Goal: Use online tool/utility: Utilize a website feature to perform a specific function

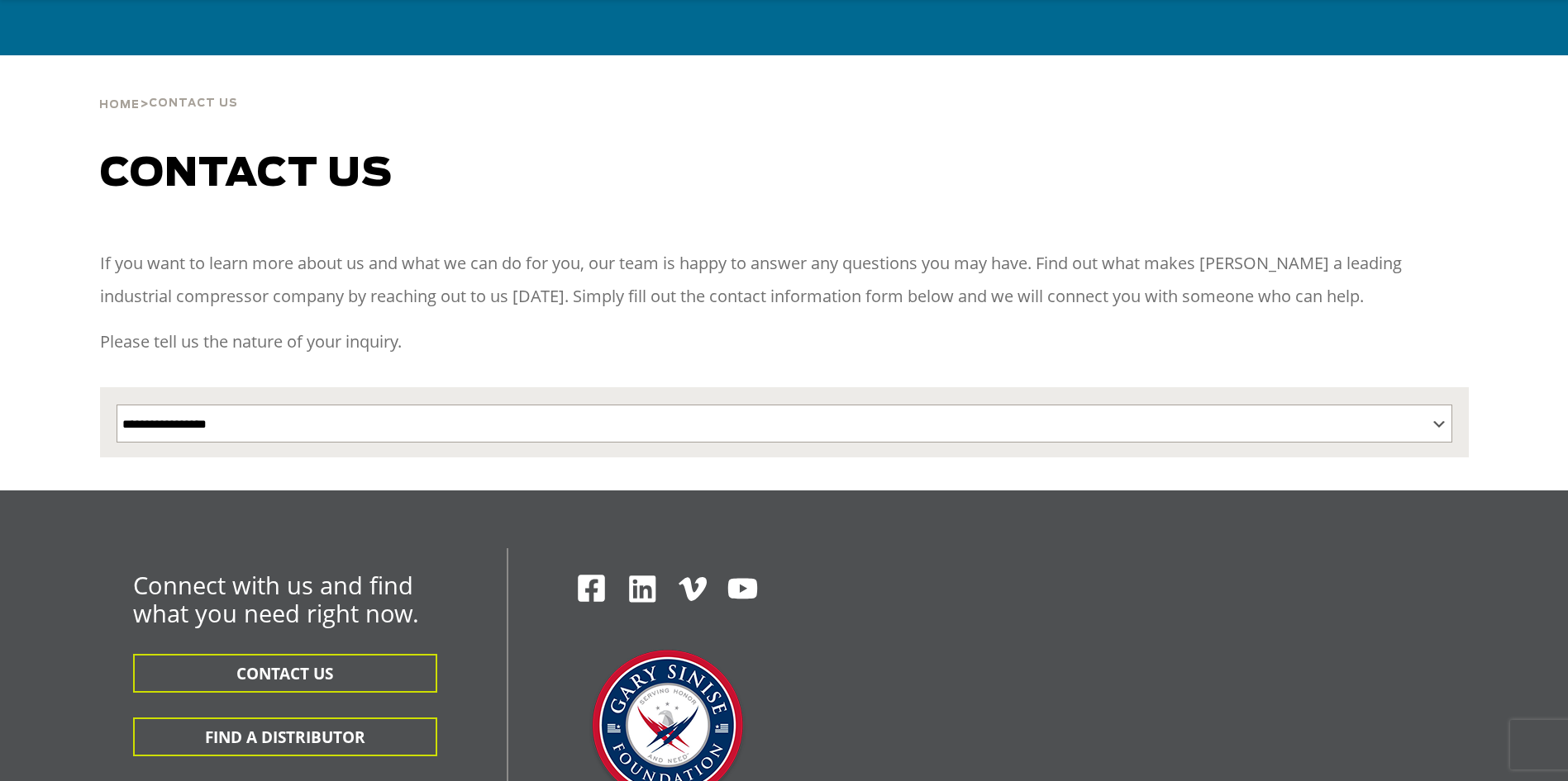
scroll to position [175, 0]
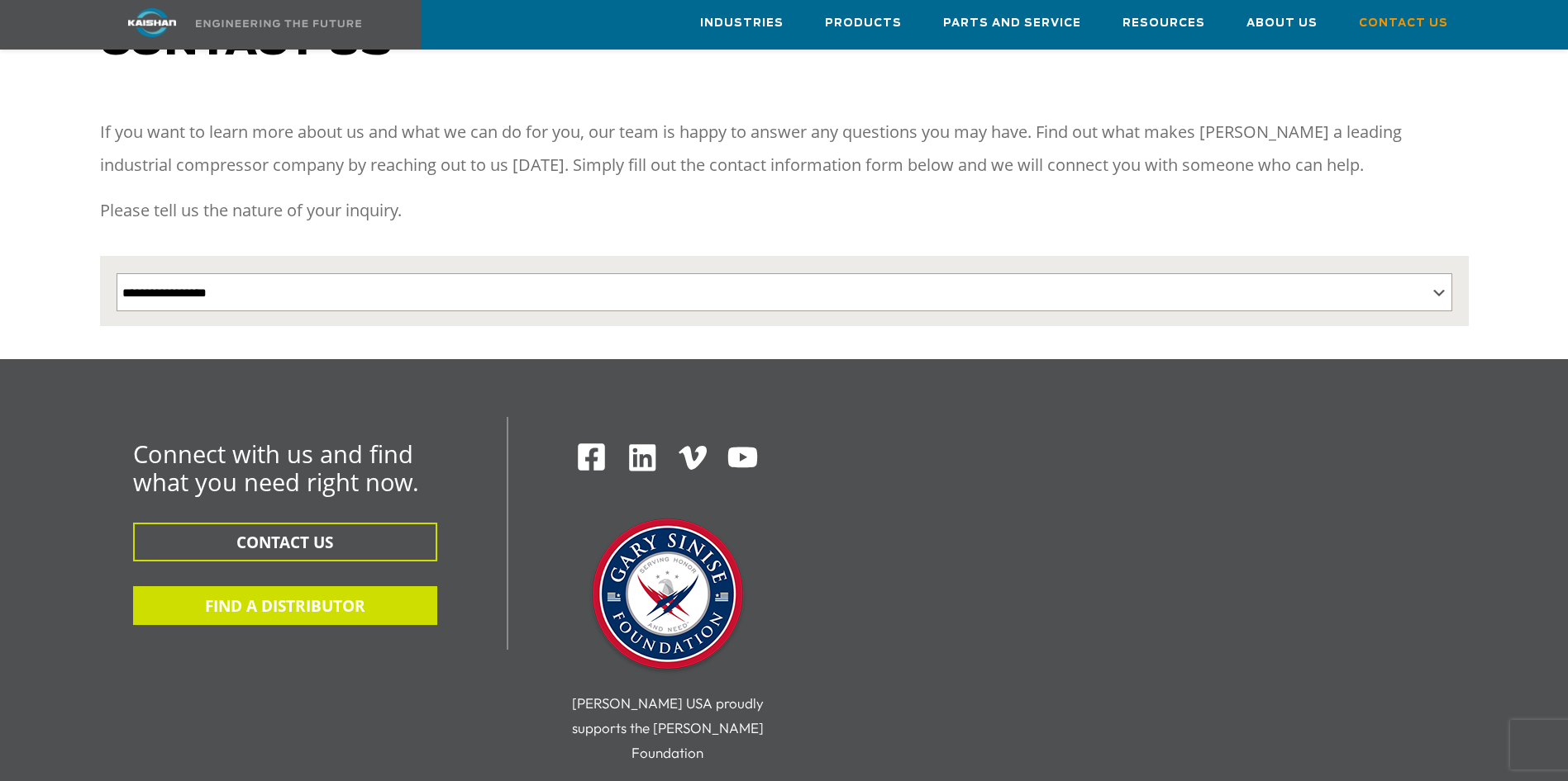
click at [293, 587] on button "FIND A DISTRIBUTOR" at bounding box center [285, 606] width 304 height 39
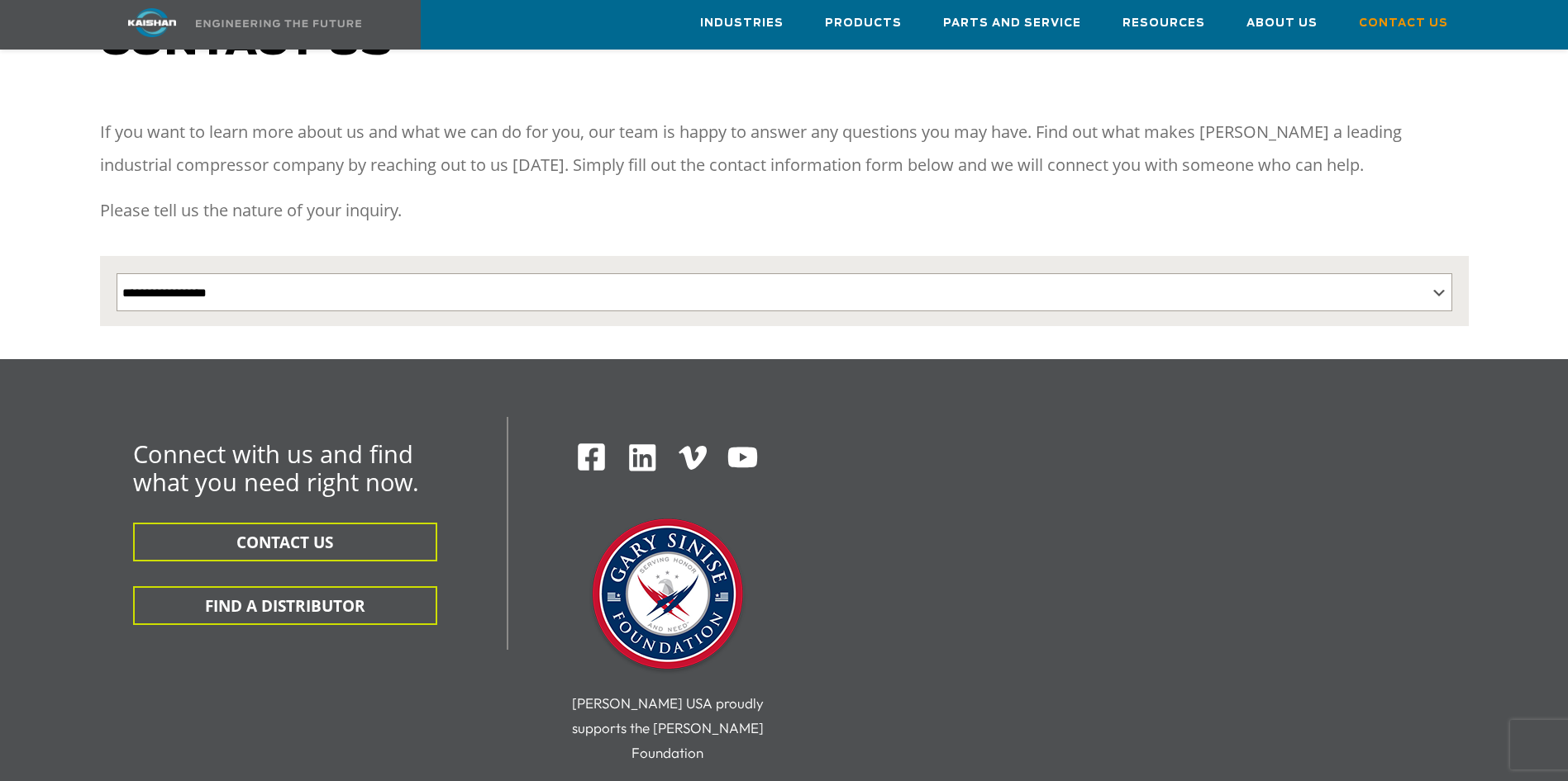
click at [1213, 519] on div "Connect with us and find what you need right now. CONTACT US FIND A DISTRIBUTOR…" at bounding box center [784, 603] width 1389 height 374
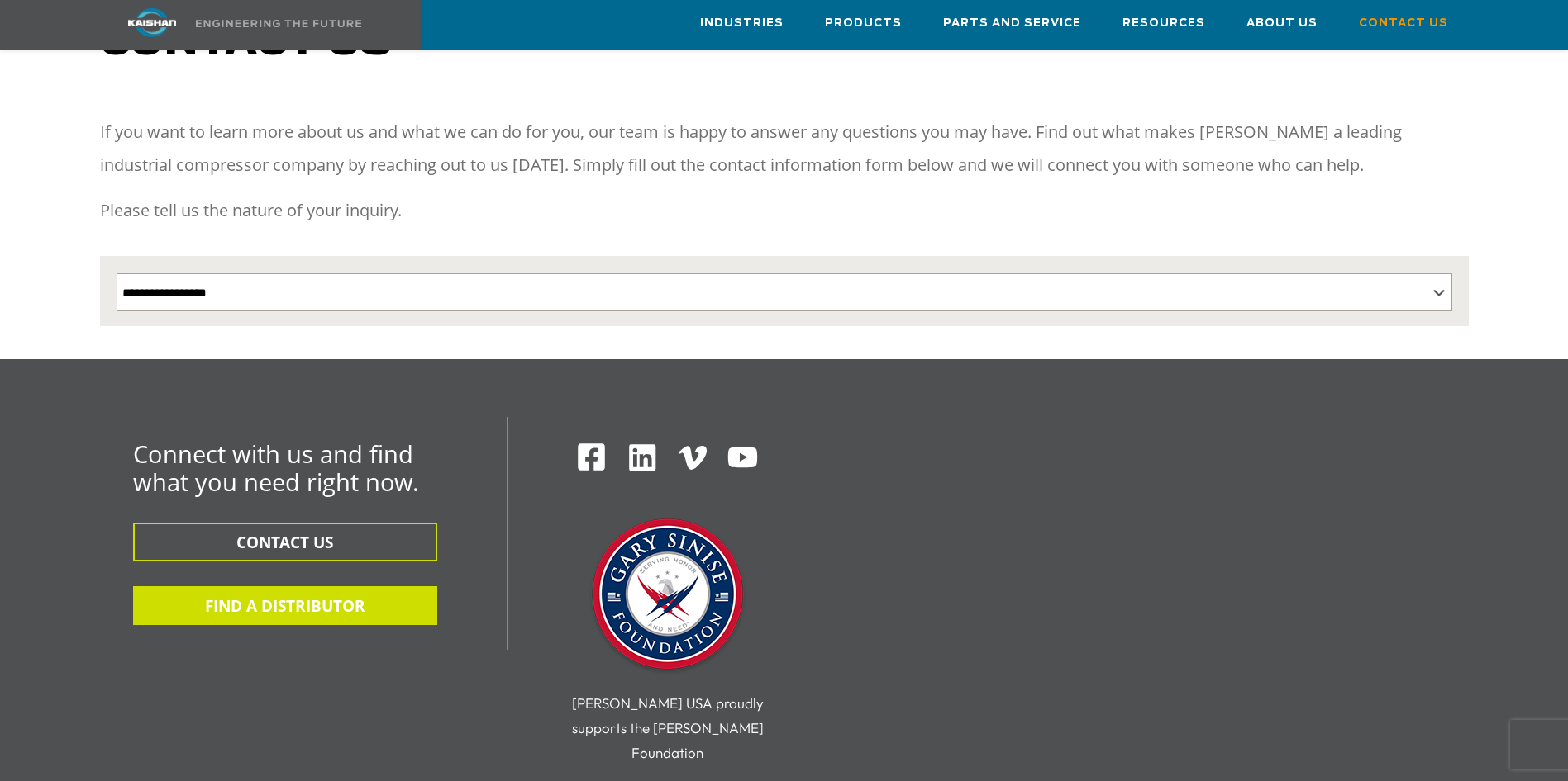
click at [273, 587] on button "FIND A DISTRIBUTOR" at bounding box center [285, 606] width 304 height 39
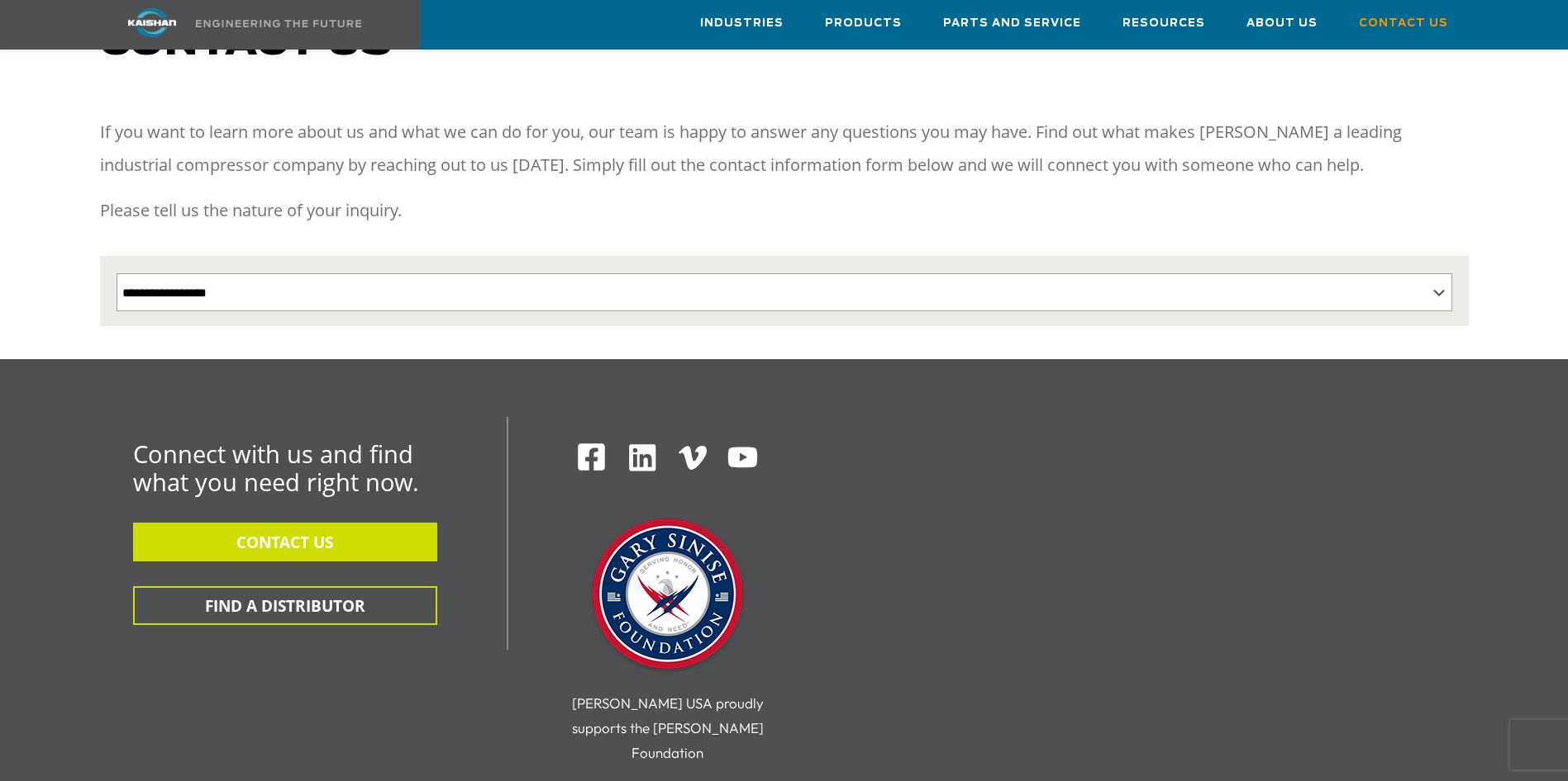
click at [274, 525] on button "CONTACT US" at bounding box center [285, 542] width 304 height 39
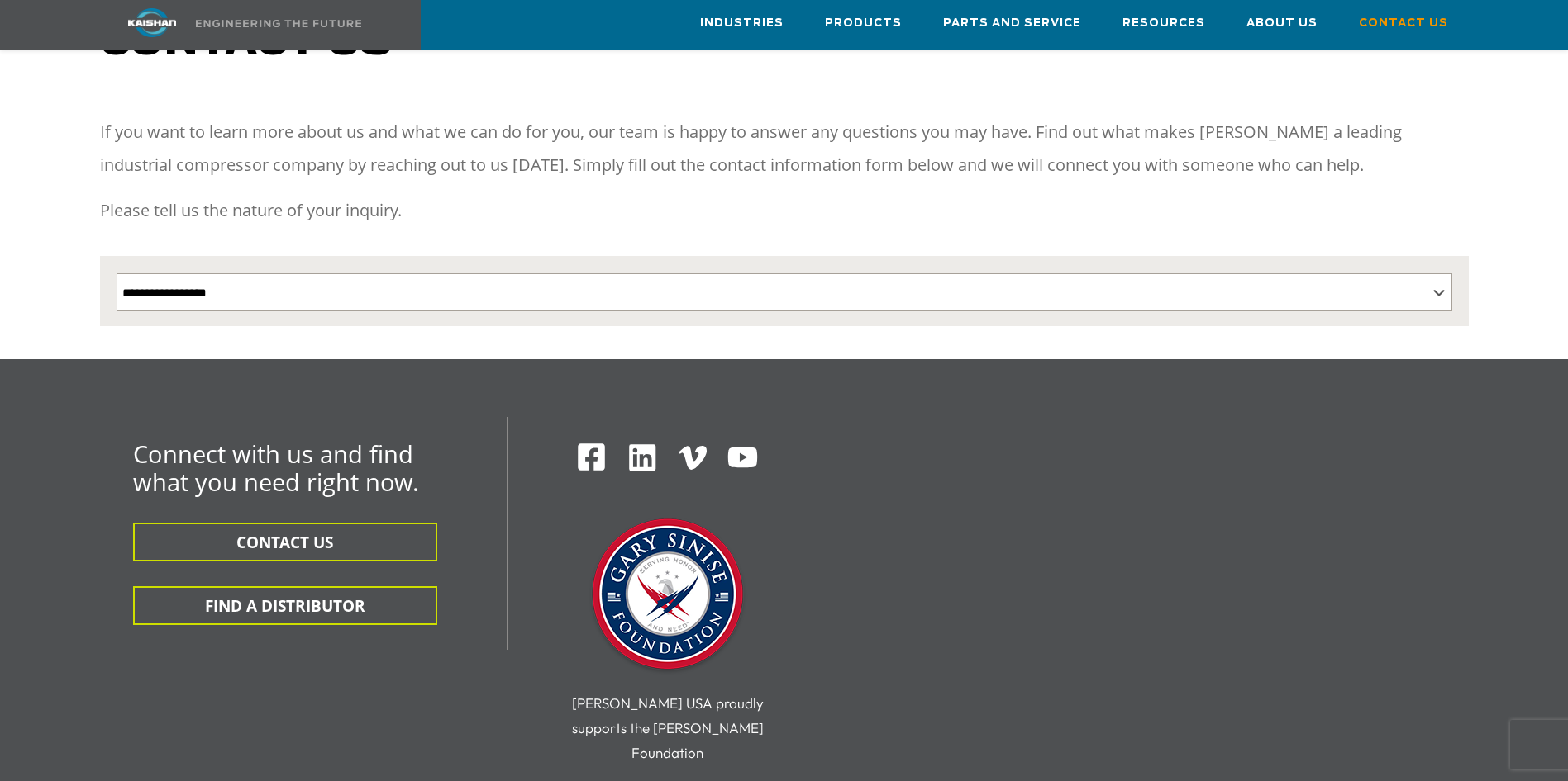
scroll to position [155, 0]
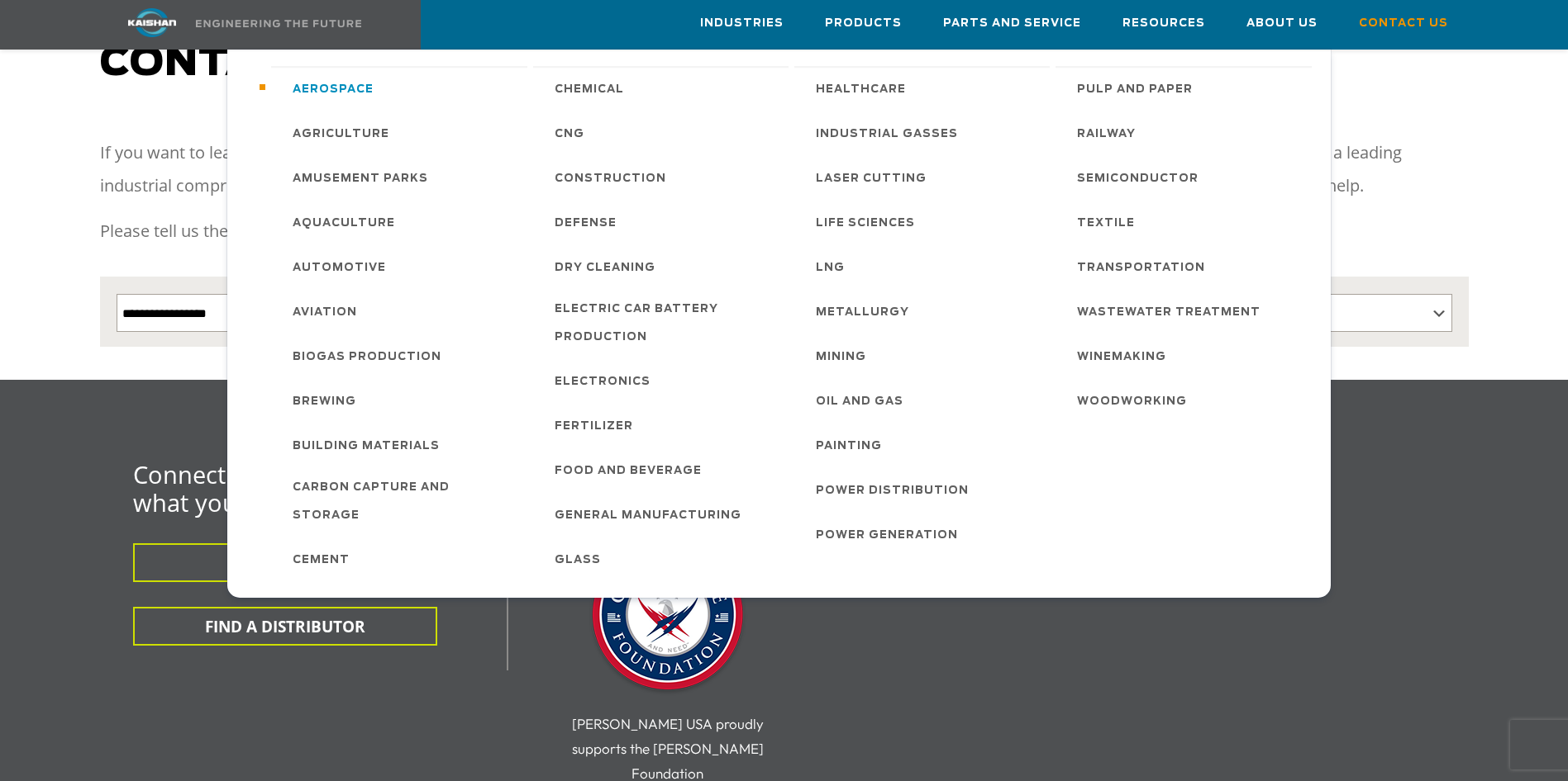
click at [346, 89] on span "Aerospace" at bounding box center [333, 90] width 81 height 28
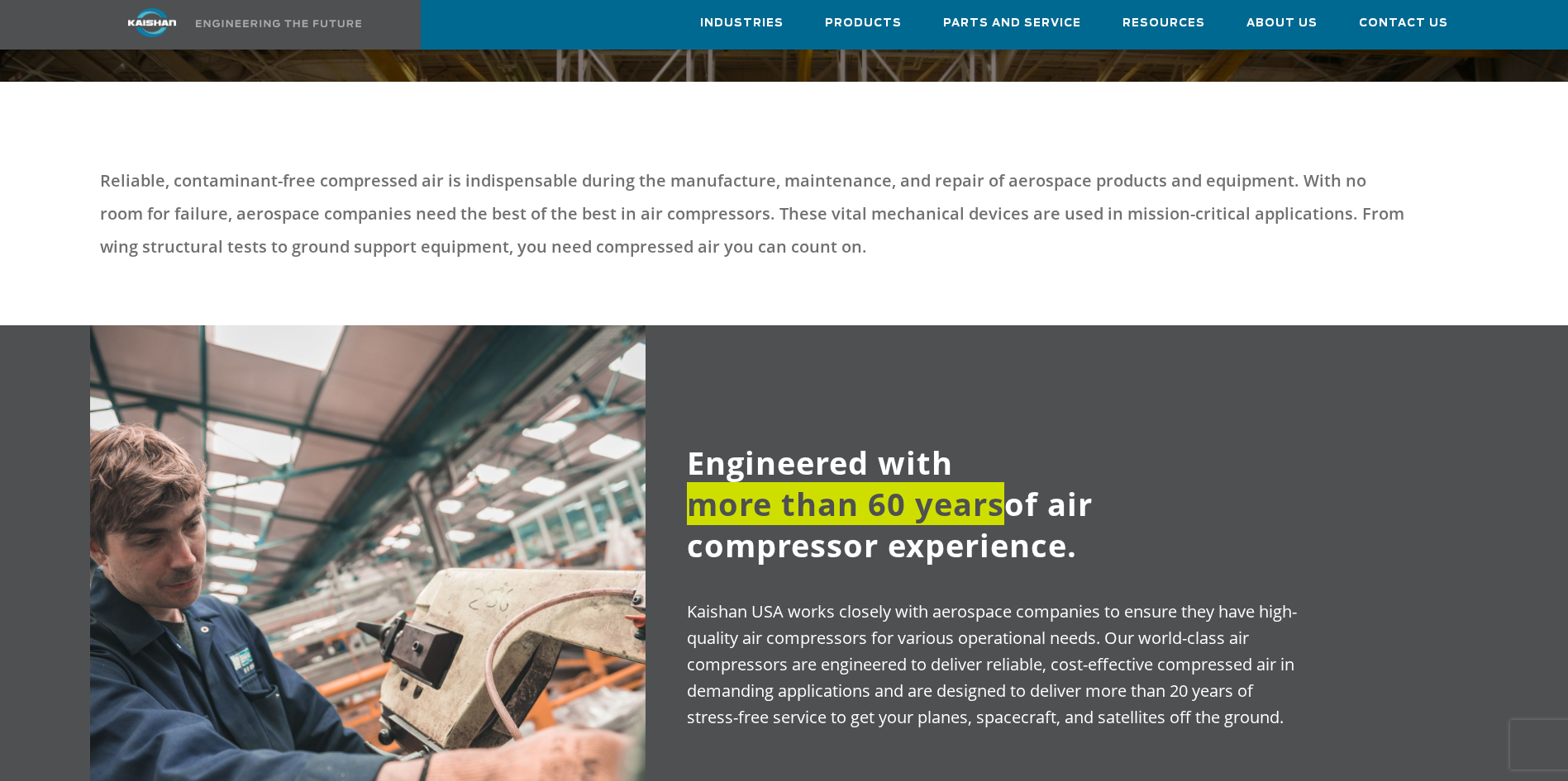
scroll to position [617, 0]
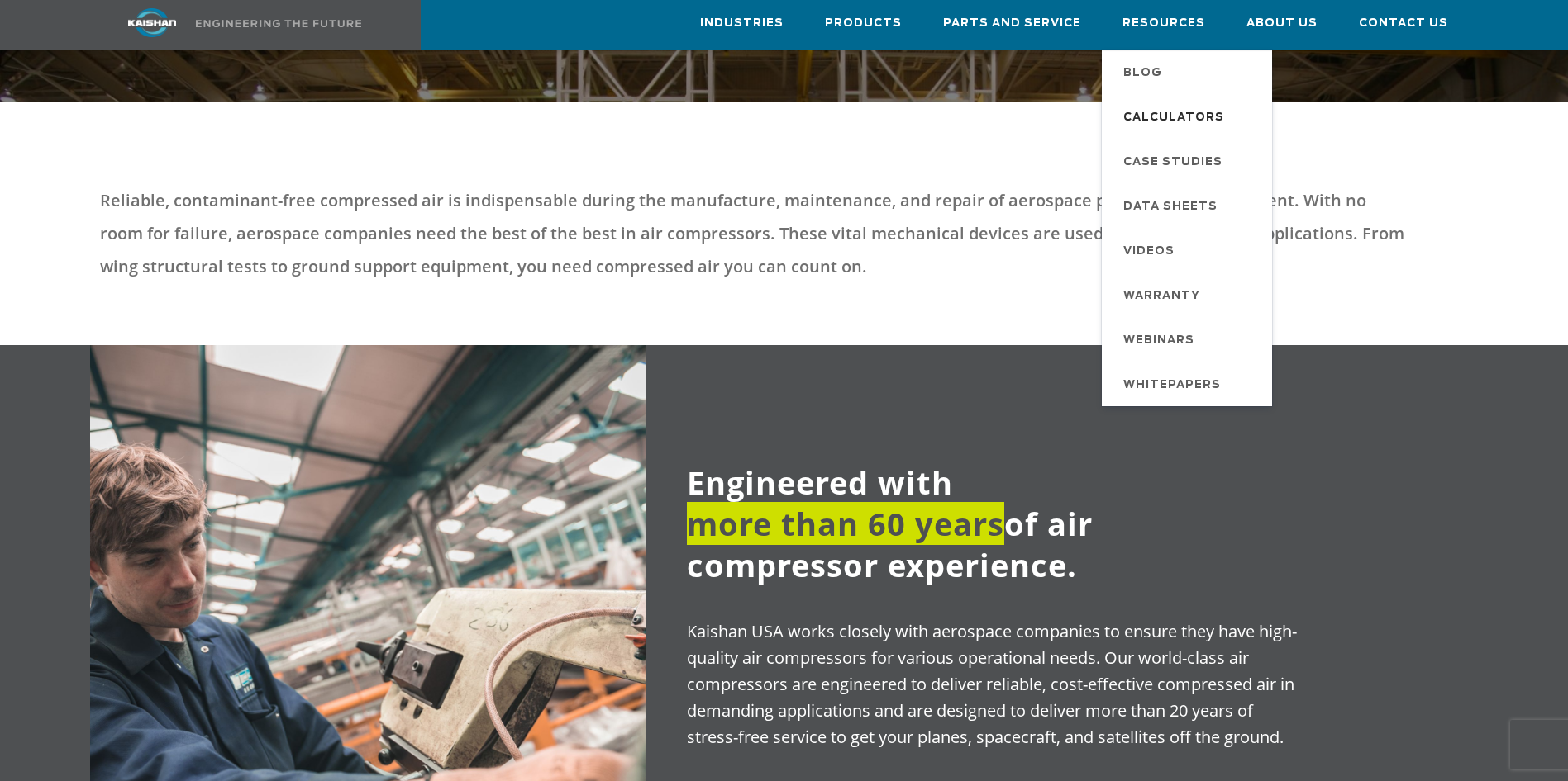
click at [1190, 110] on span "Calculators" at bounding box center [1174, 118] width 101 height 28
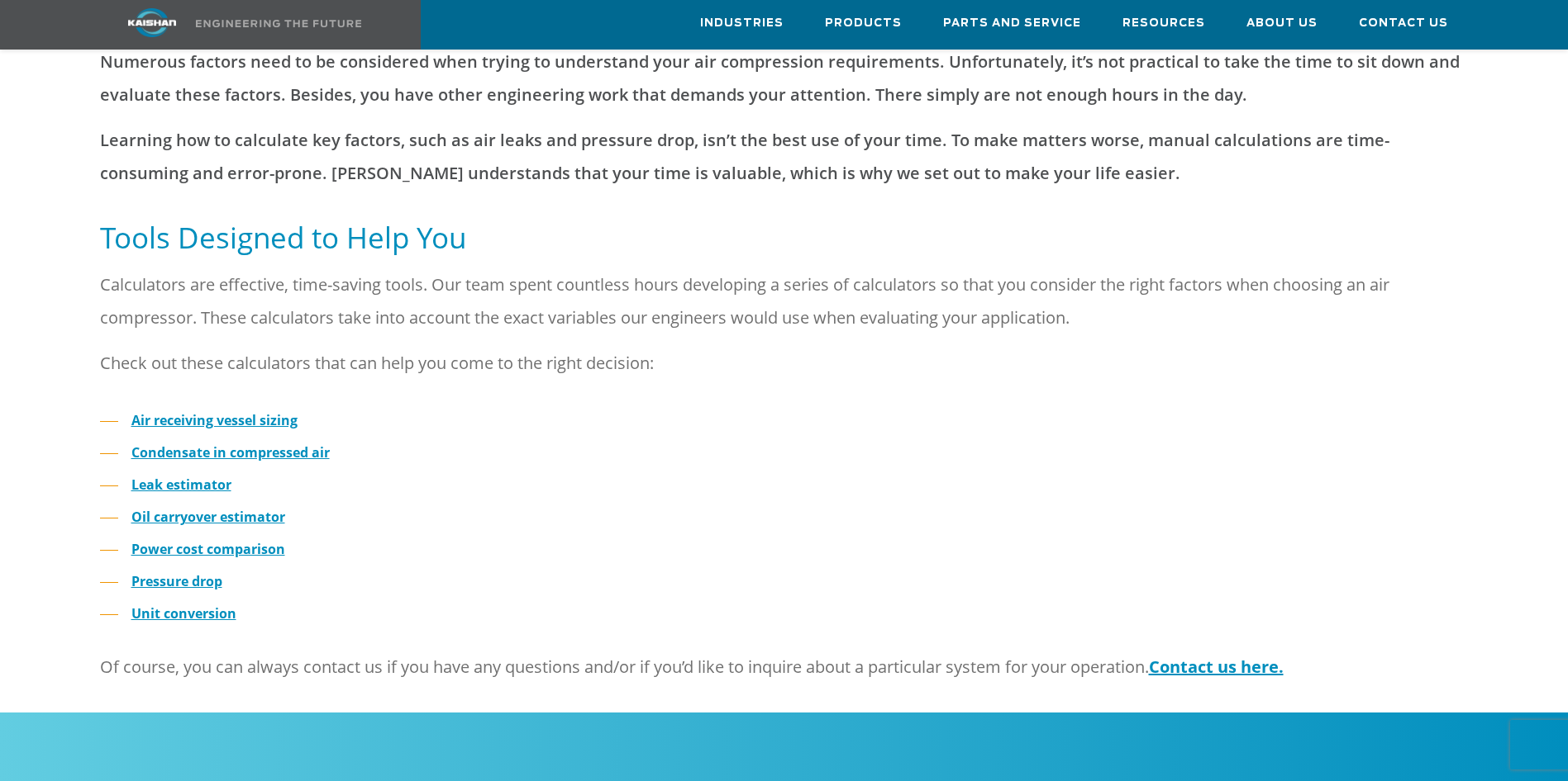
scroll to position [269, 0]
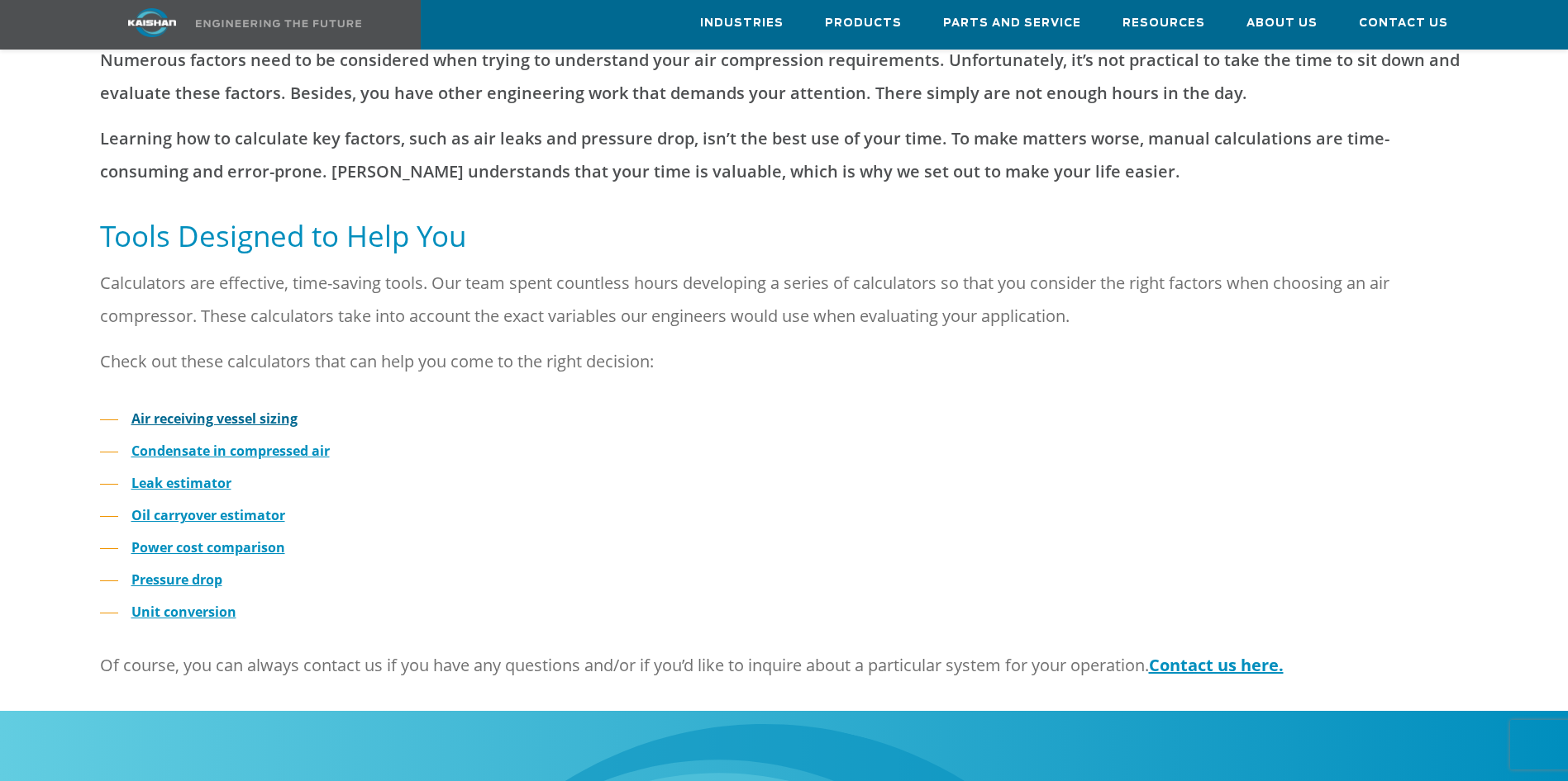
click at [252, 410] on strong "Air receiving vessel sizing" at bounding box center [215, 419] width 166 height 19
click at [186, 571] on strong "Pressure drop" at bounding box center [177, 580] width 91 height 19
click at [209, 539] on strong "Power cost comparison" at bounding box center [209, 548] width 154 height 19
click at [198, 506] on strong "Oil carryover estimator" at bounding box center [209, 515] width 154 height 19
click at [197, 442] on strong "Condensate in compressed air" at bounding box center [231, 451] width 198 height 19
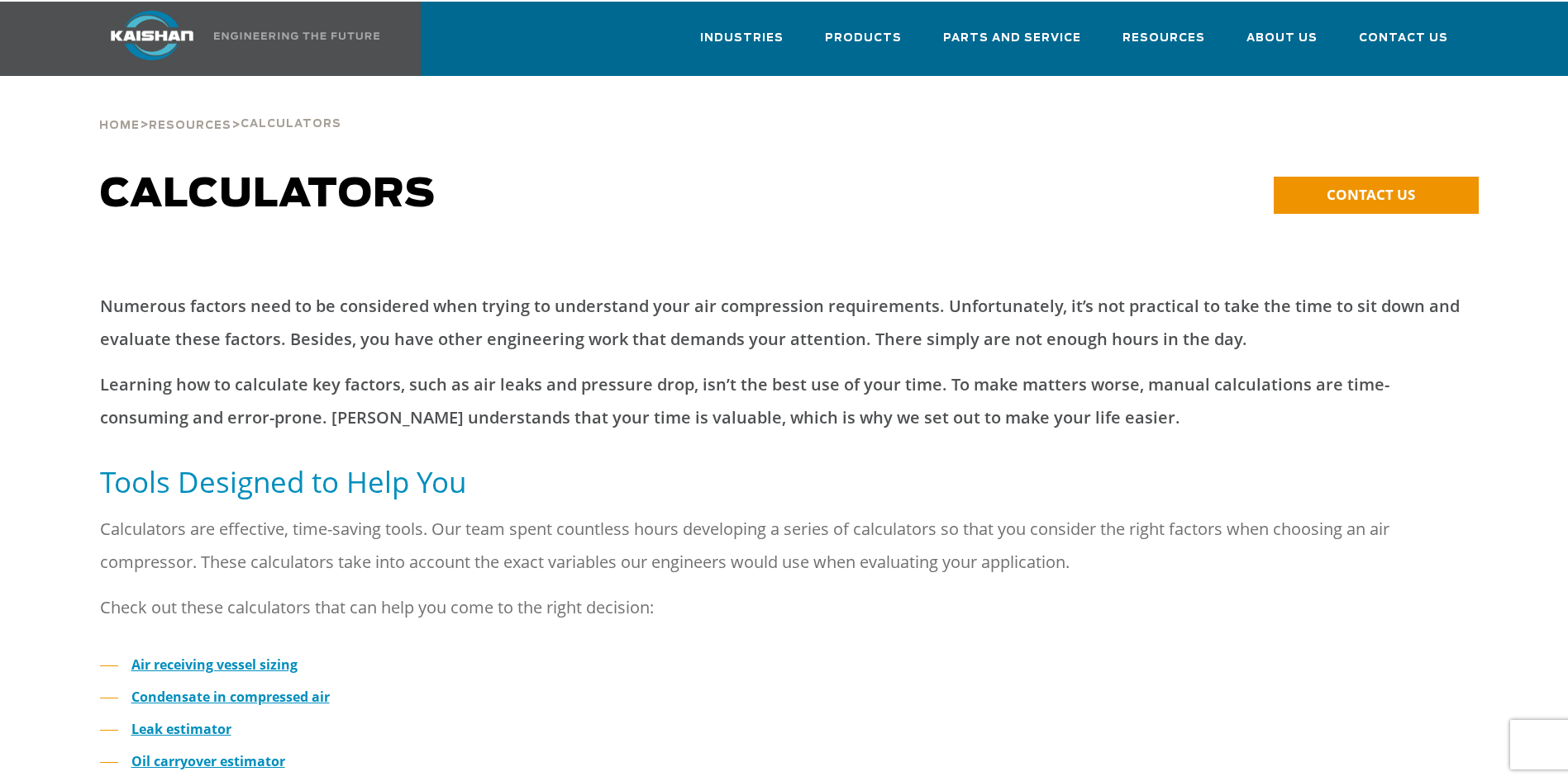
scroll to position [0, 0]
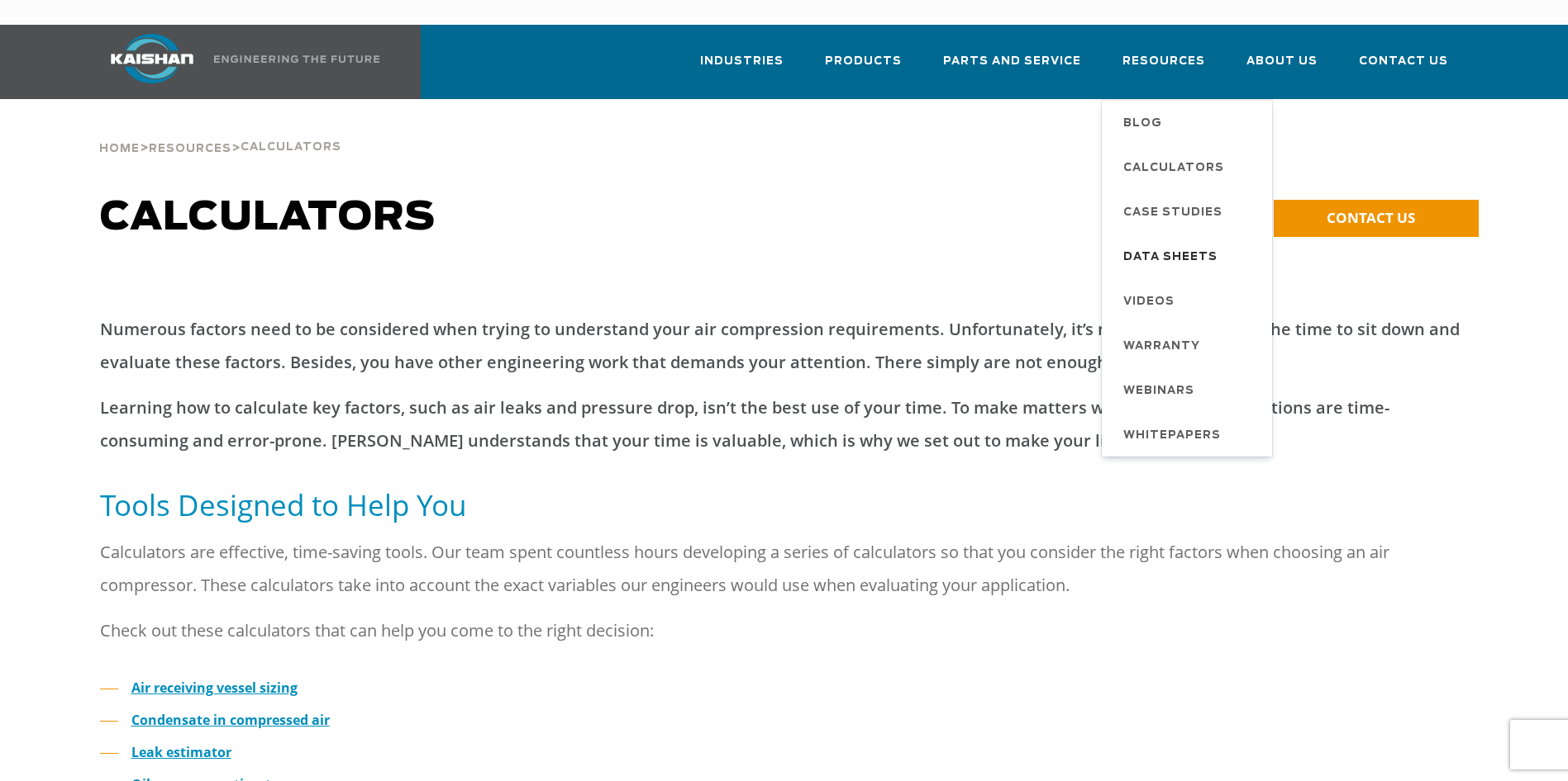
click at [1175, 244] on span "Data Sheets" at bounding box center [1170, 258] width 95 height 28
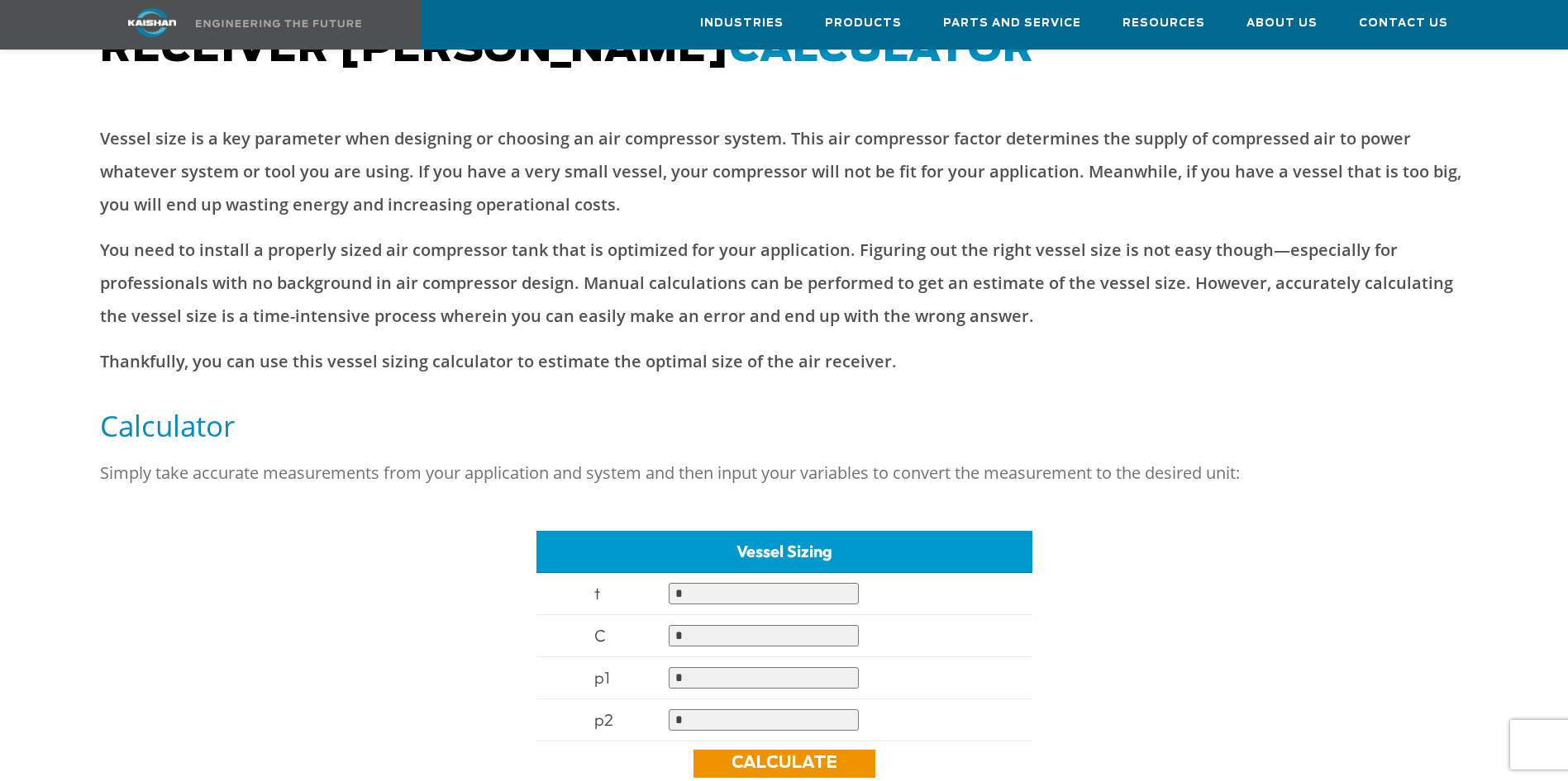
scroll to position [211, 0]
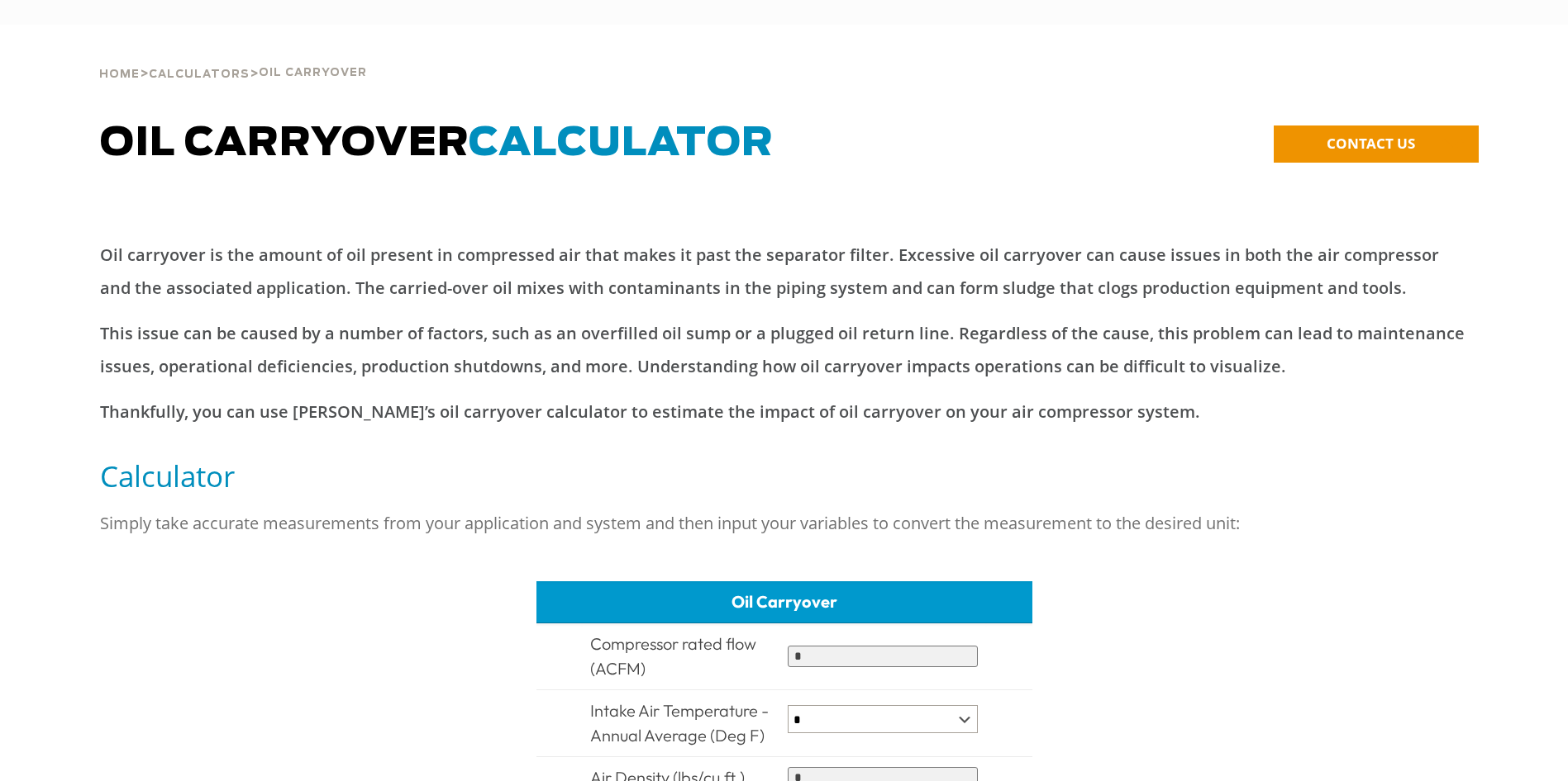
type input "******"
type input "****"
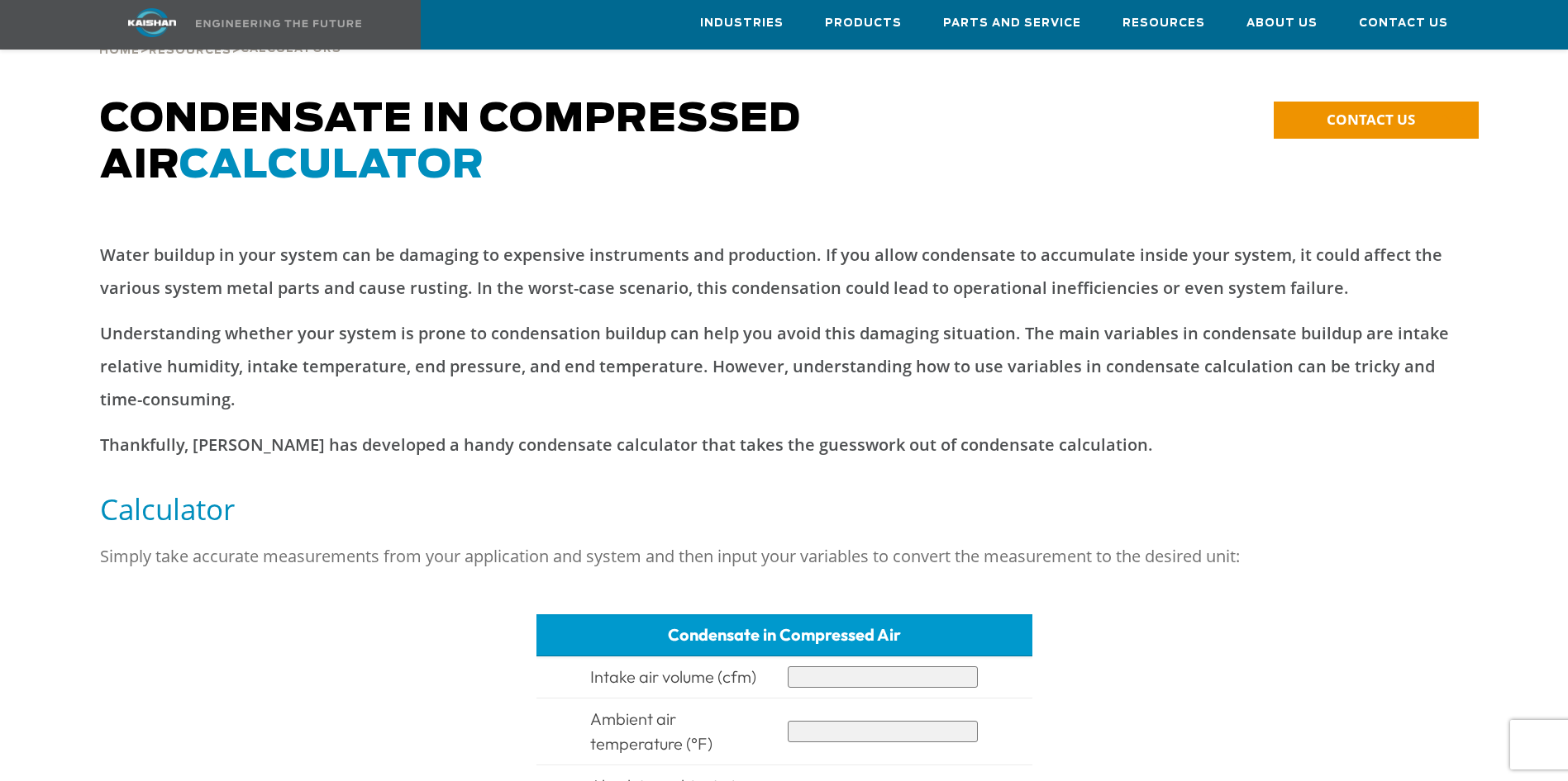
scroll to position [103, 0]
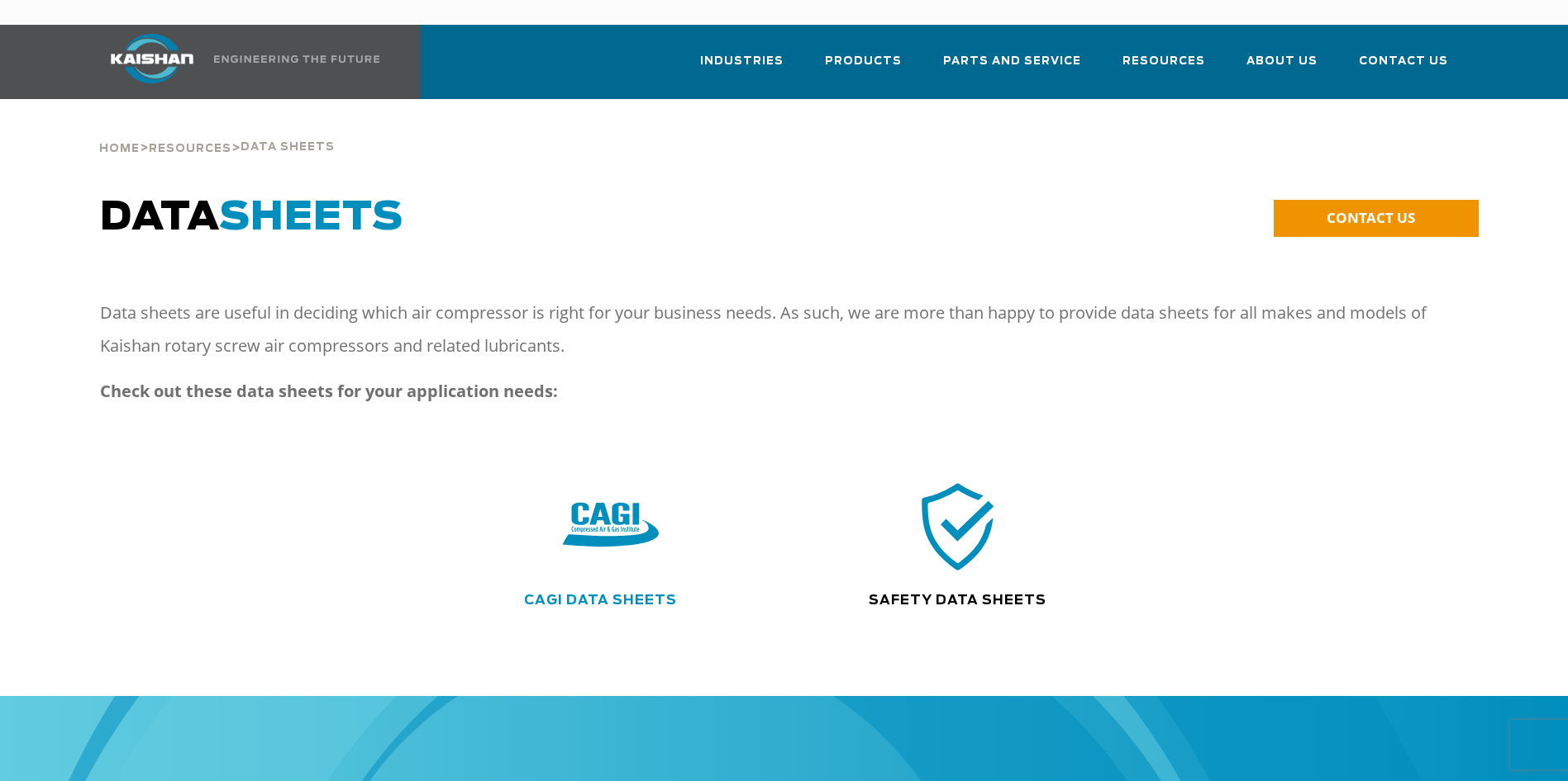
click at [628, 594] on link "CAGI Data Sheets" at bounding box center [600, 600] width 153 height 13
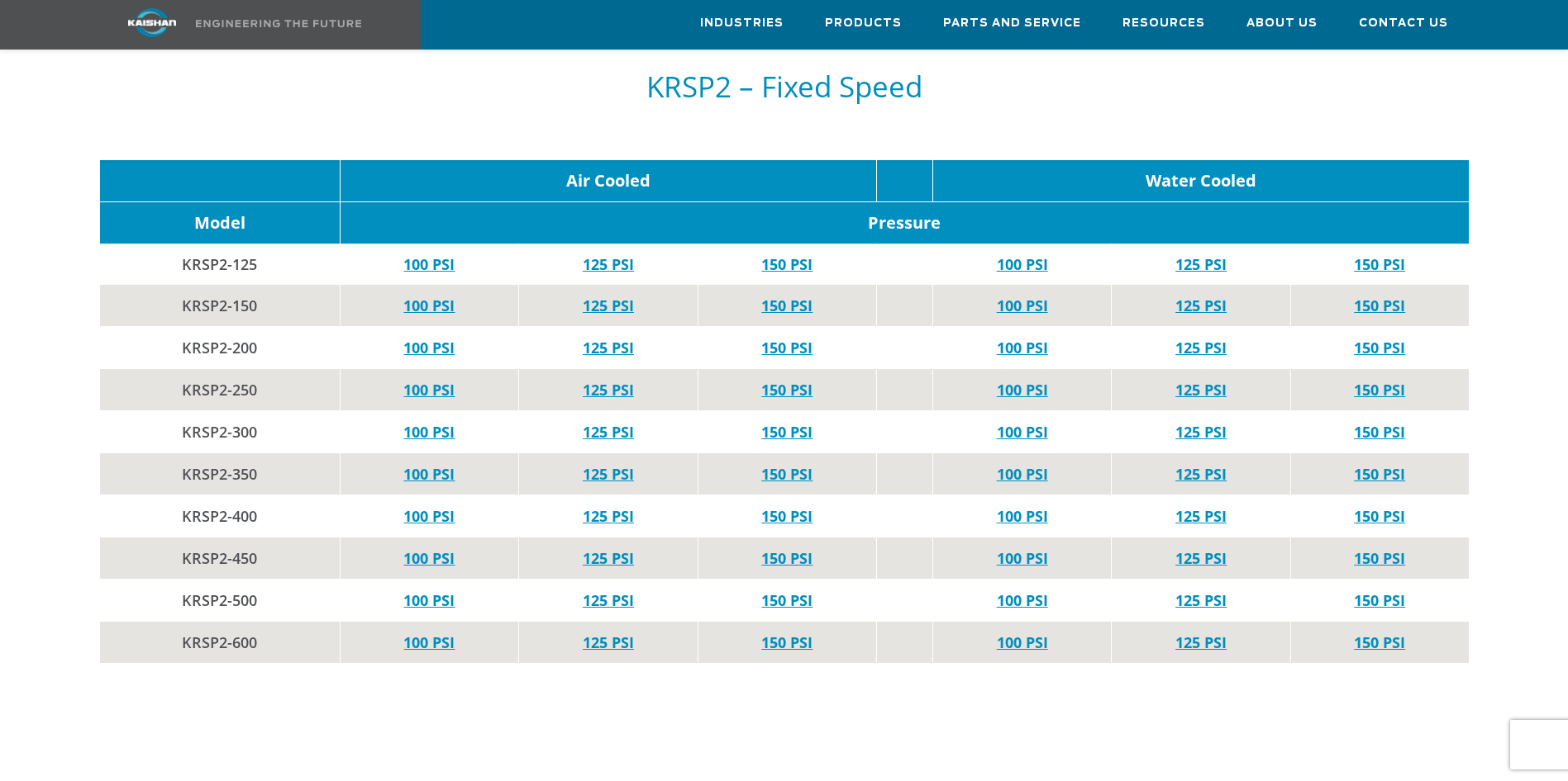
scroll to position [4389, 0]
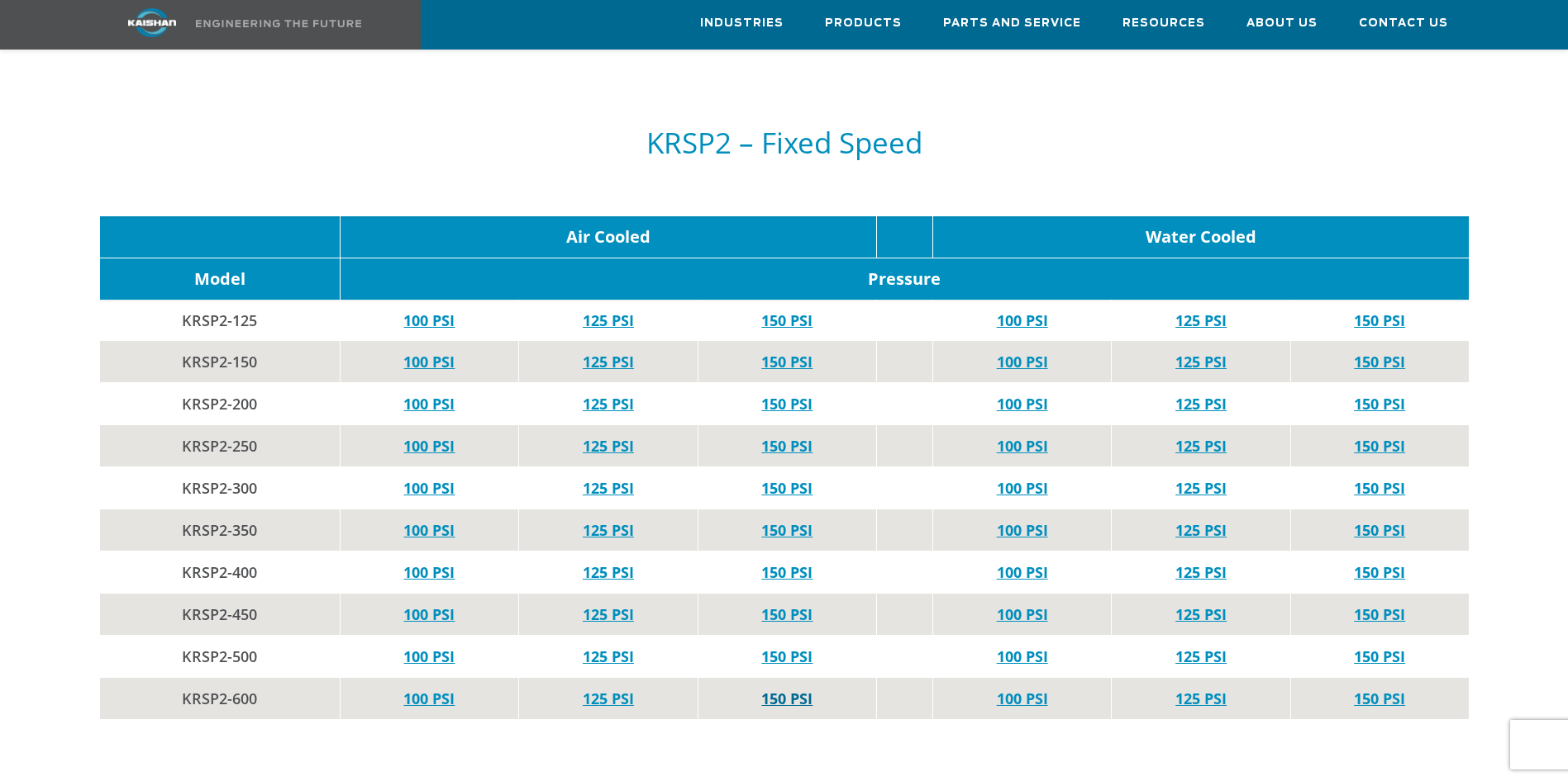
click at [783, 689] on link "150 PSI" at bounding box center [787, 699] width 51 height 19
click at [603, 689] on link "125 PSI" at bounding box center [608, 699] width 51 height 19
